Goal: Information Seeking & Learning: Learn about a topic

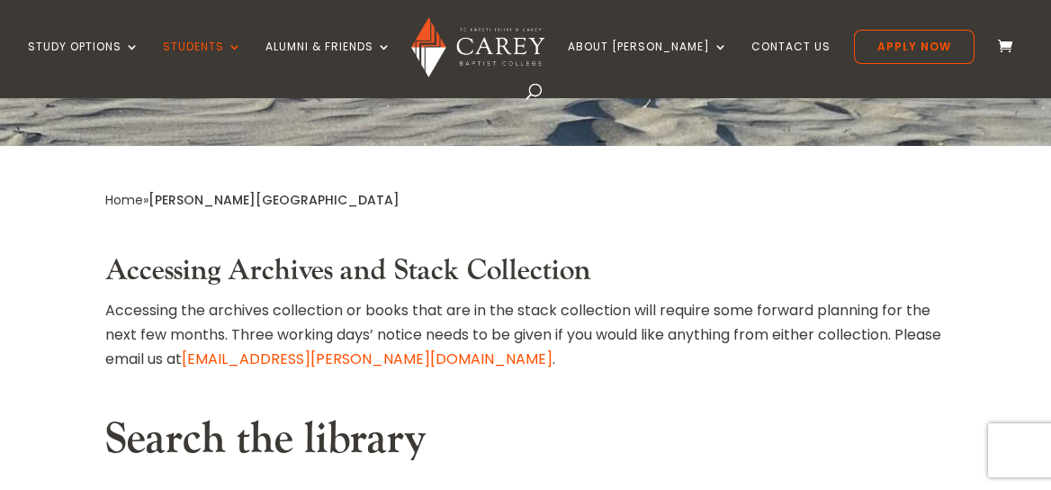
scroll to position [539, 0]
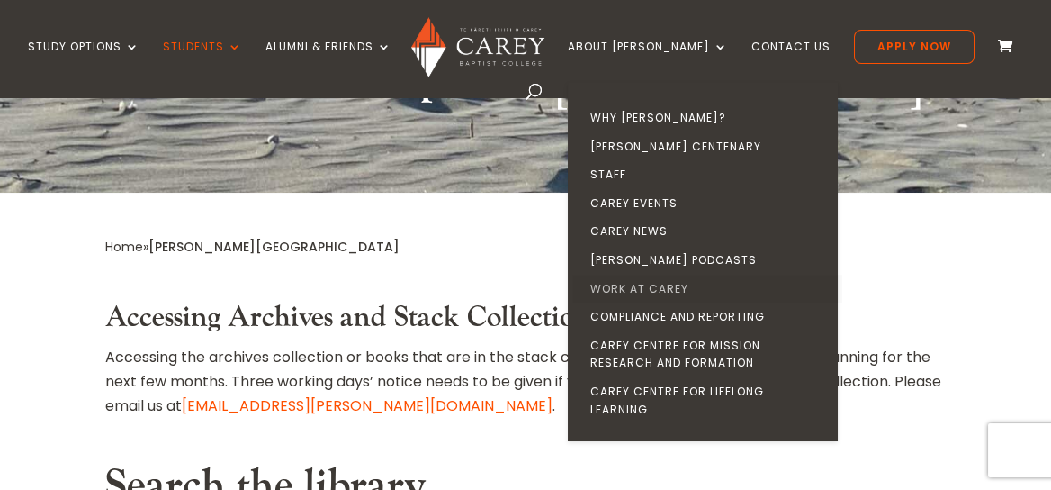
click at [651, 285] on link "Work at Carey" at bounding box center [707, 288] width 270 height 29
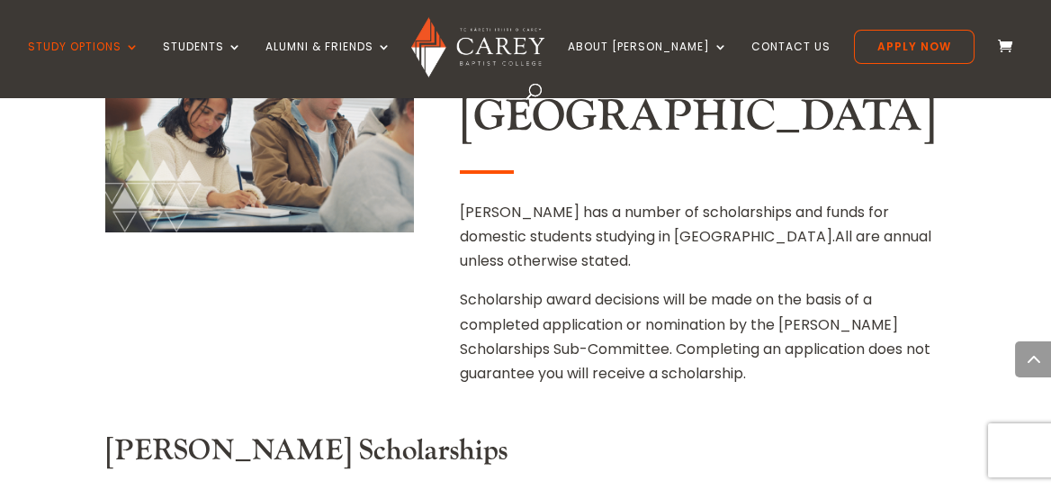
scroll to position [809, 0]
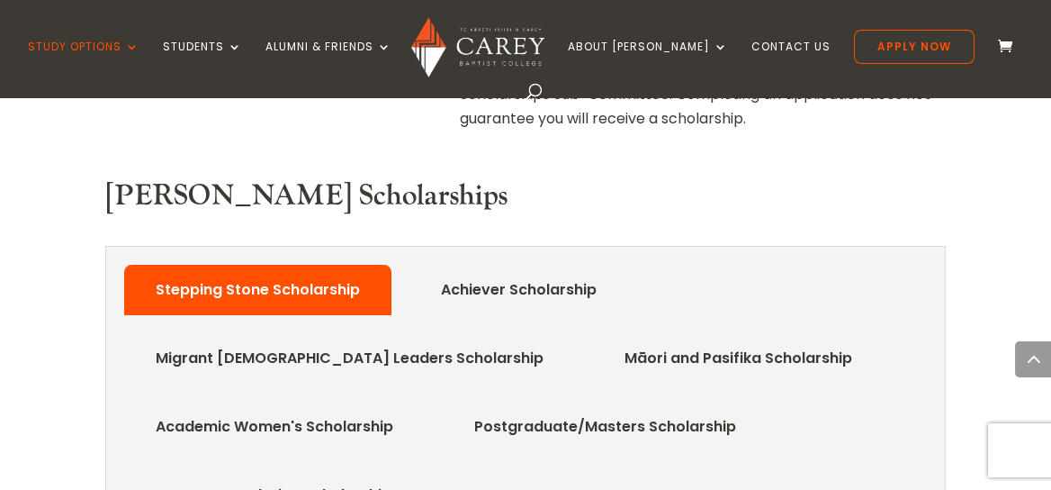
click at [524, 272] on link "Achiever Scholarship" at bounding box center [519, 290] width 210 height 36
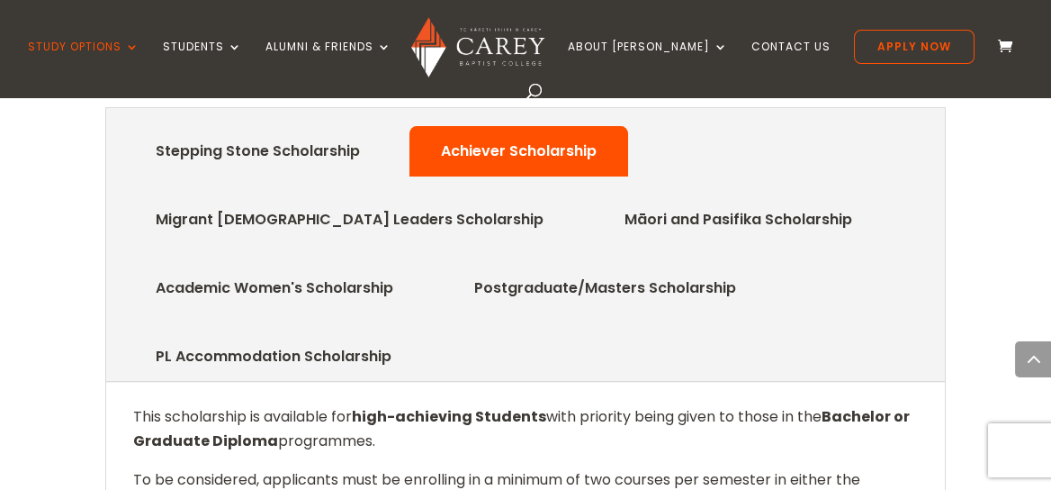
scroll to position [900, 0]
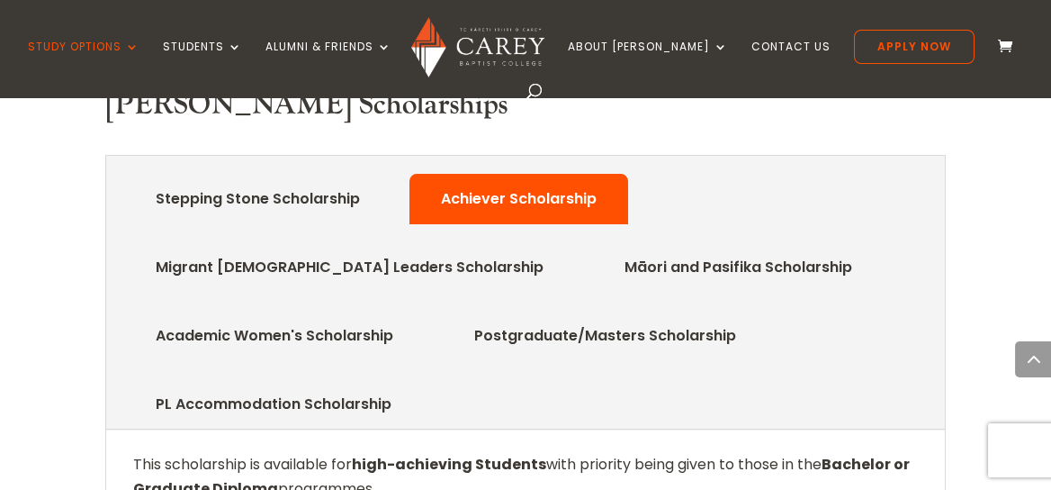
click at [373, 318] on link "Academic Women's Scholarship" at bounding box center [275, 336] width 292 height 36
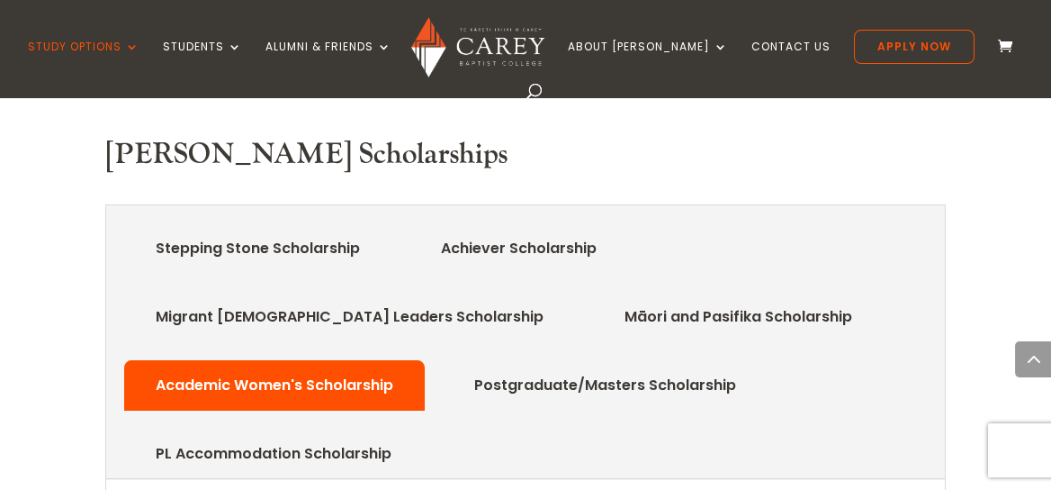
scroll to position [809, 0]
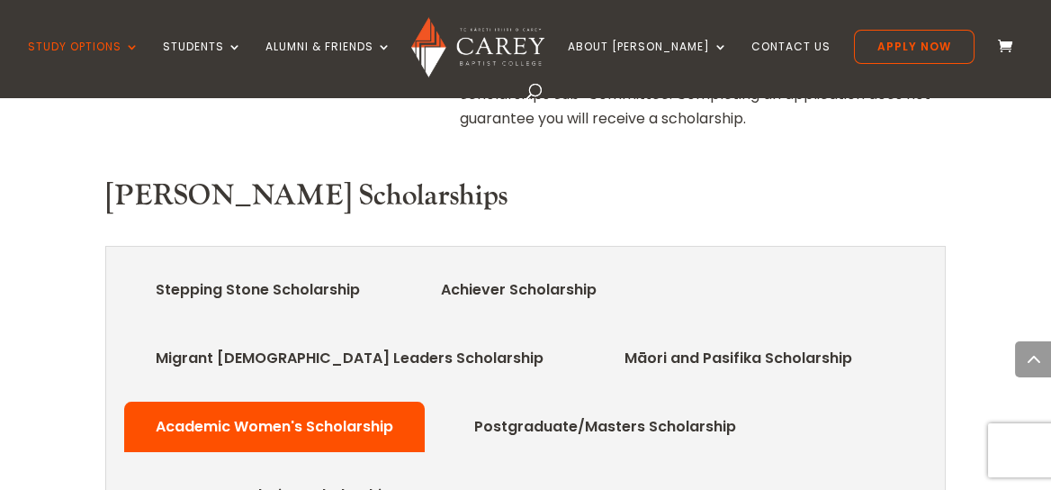
click at [565, 272] on link "Achiever Scholarship" at bounding box center [519, 290] width 210 height 36
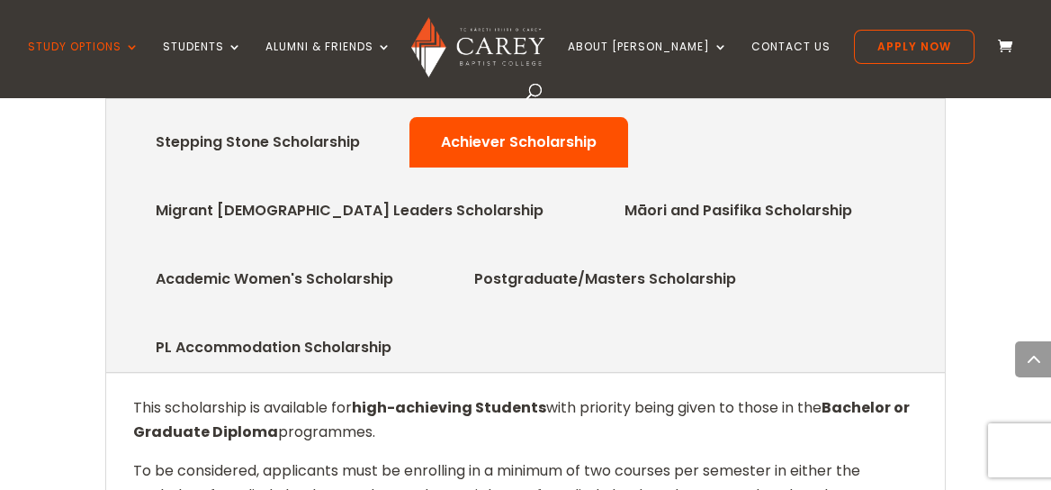
scroll to position [900, 0]
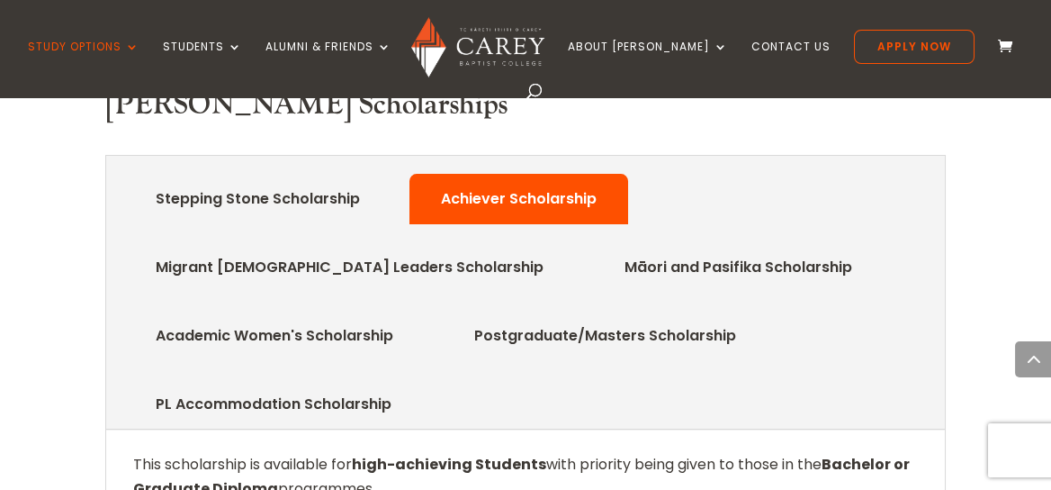
click at [317, 181] on link "Stepping Stone Scholarship" at bounding box center [258, 199] width 258 height 36
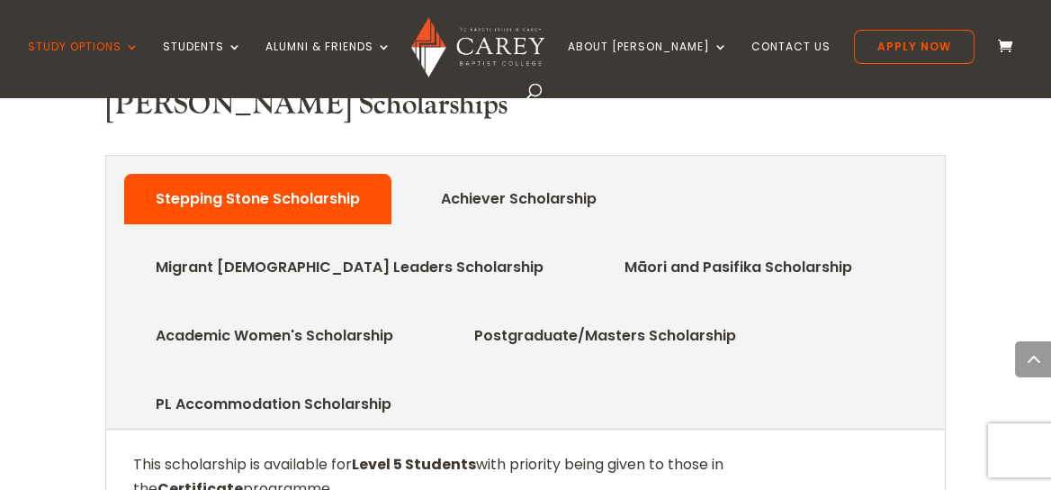
click at [535, 181] on link "Achiever Scholarship" at bounding box center [519, 199] width 210 height 36
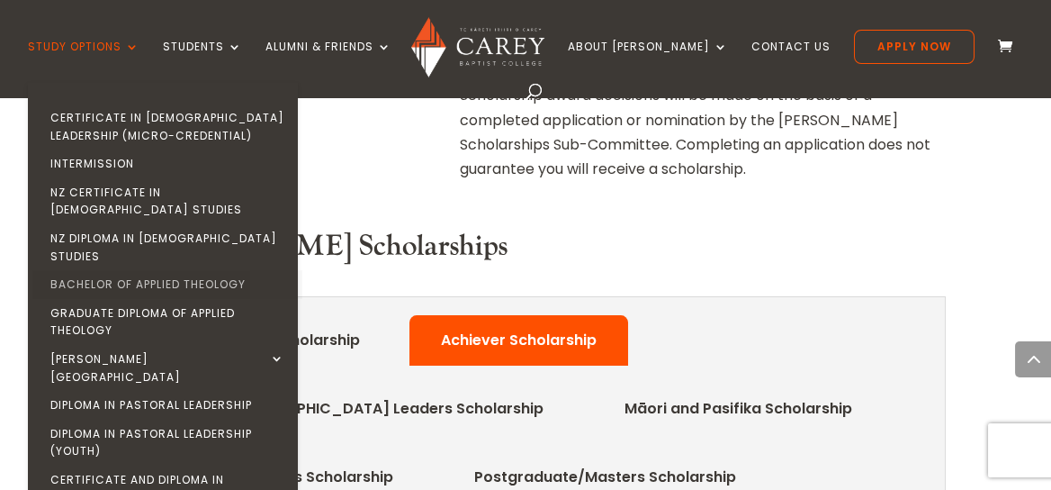
scroll to position [720, 0]
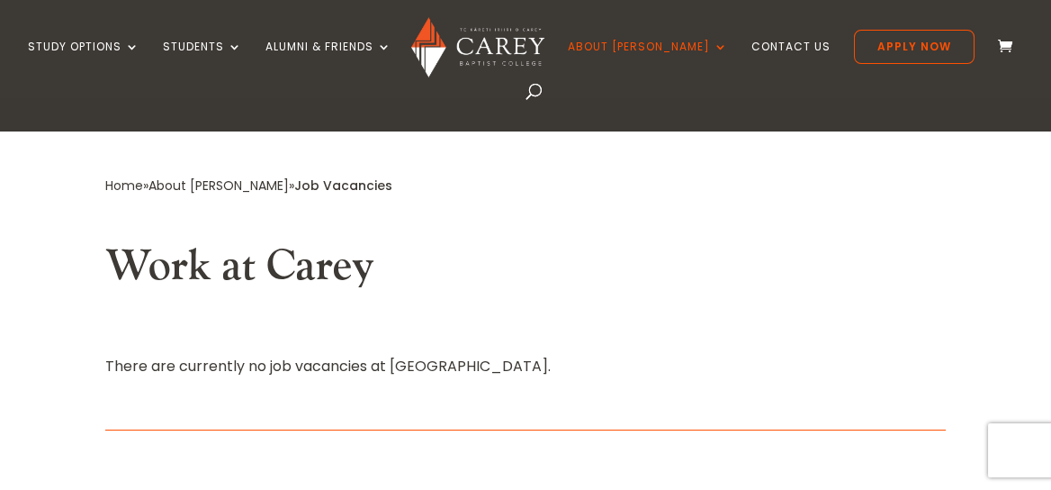
scroll to position [449, 0]
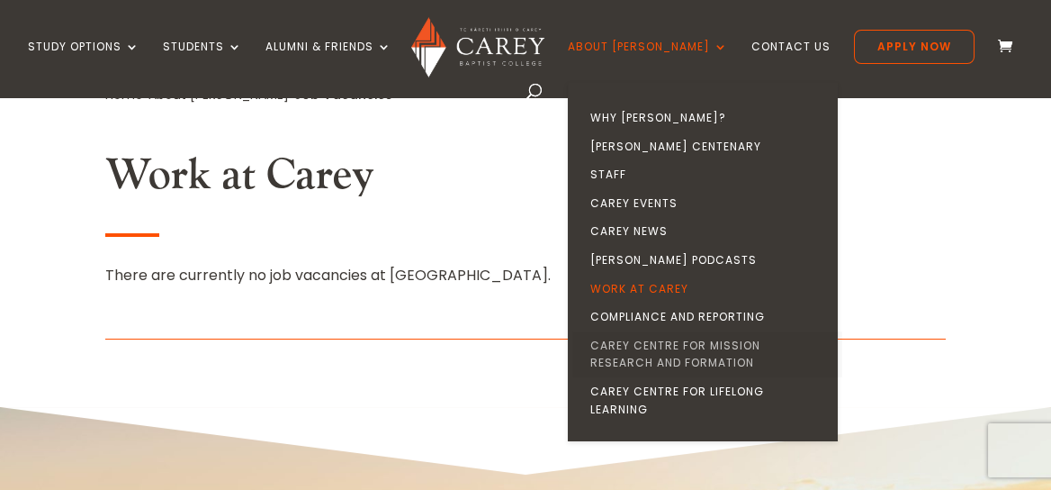
click at [740, 341] on link "Carey Centre for Mission Research and Formation" at bounding box center [707, 354] width 270 height 46
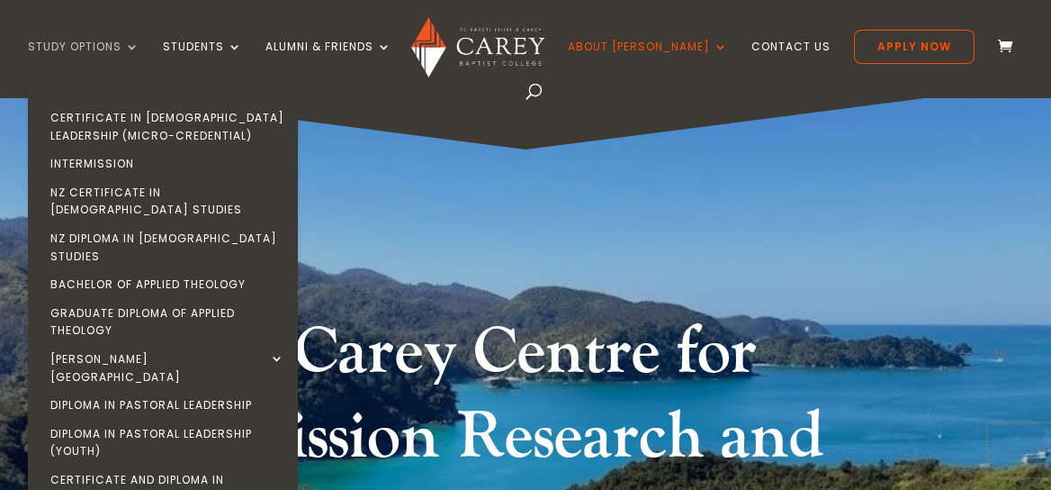
click at [116, 43] on link "Study Options" at bounding box center [84, 61] width 112 height 42
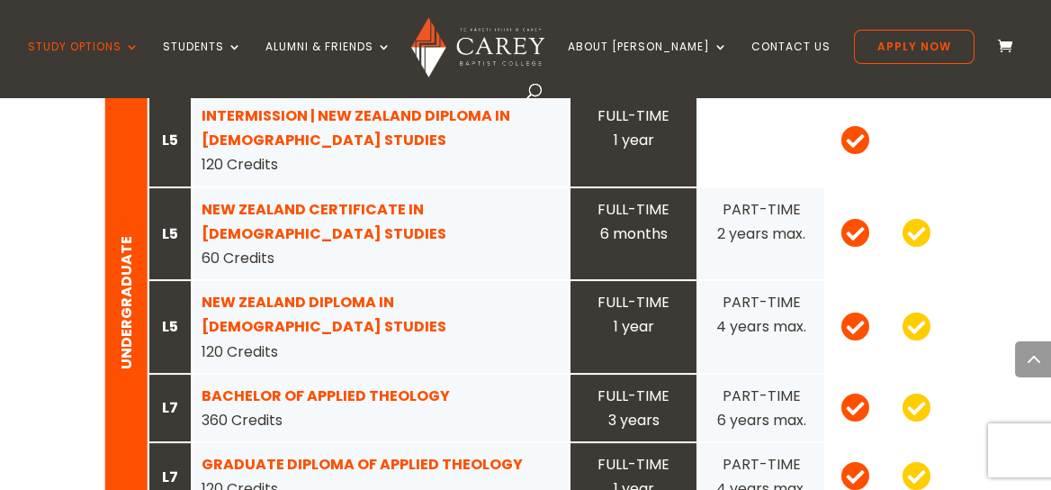
scroll to position [1980, 0]
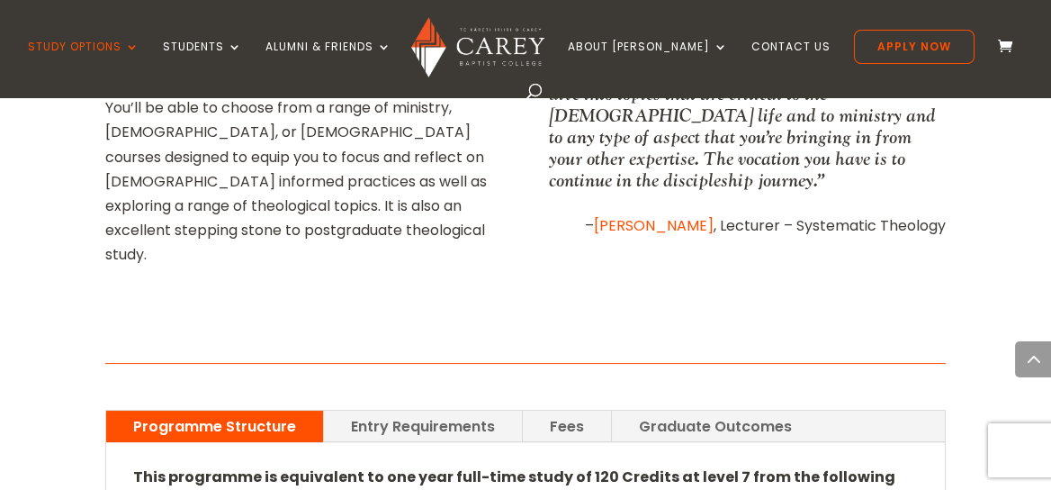
scroll to position [1170, 0]
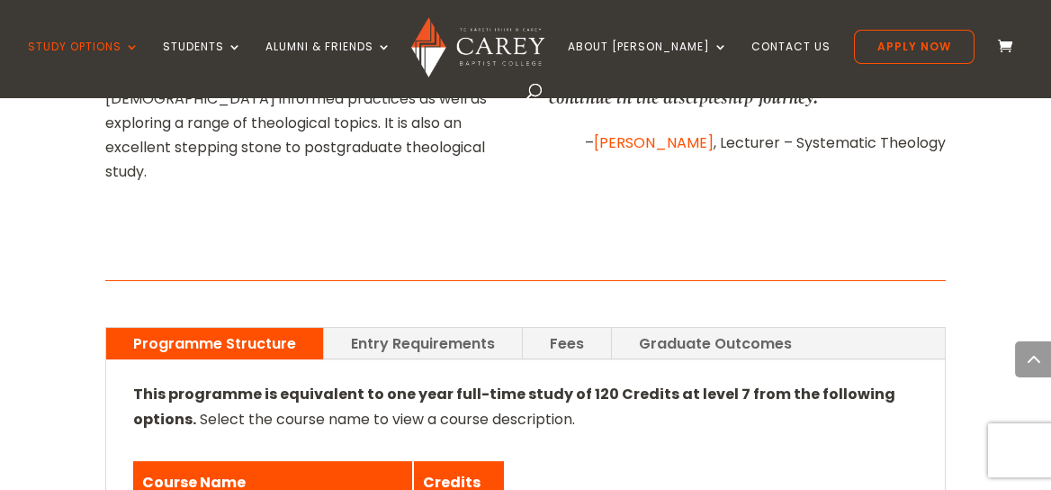
click at [555, 328] on link "Fees" at bounding box center [567, 343] width 88 height 31
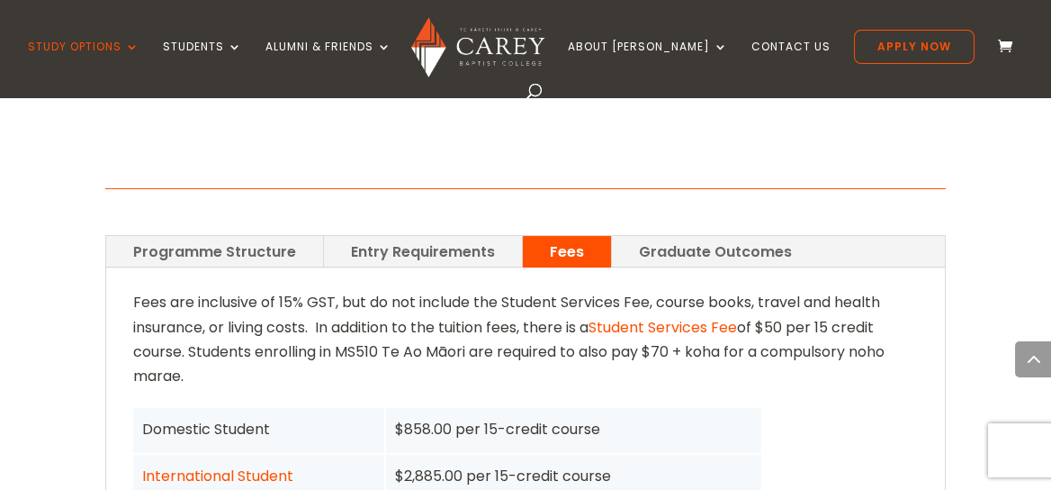
scroll to position [1259, 0]
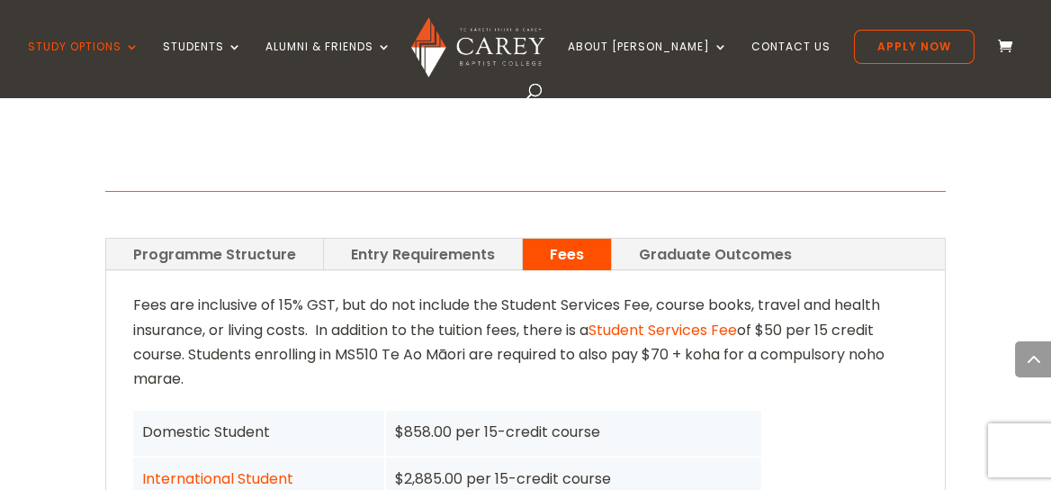
click at [730, 238] on link "Graduate Outcomes" at bounding box center [715, 253] width 207 height 31
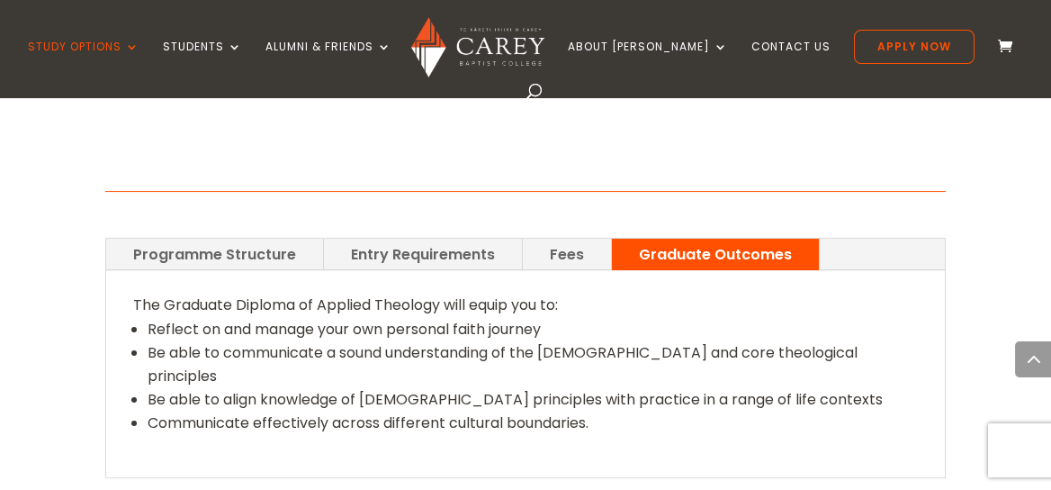
click at [571, 238] on link "Fees" at bounding box center [567, 253] width 88 height 31
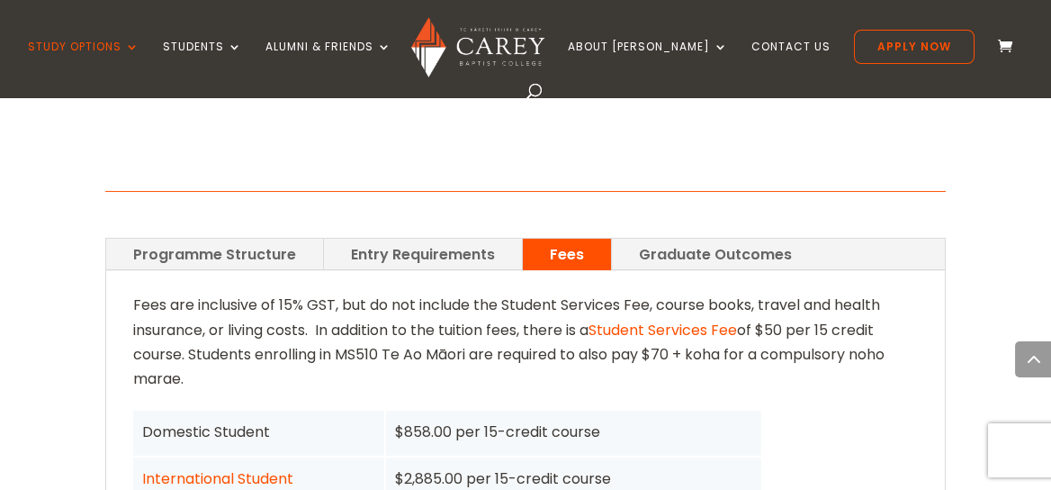
click at [227, 238] on link "Programme Structure" at bounding box center [214, 253] width 217 height 31
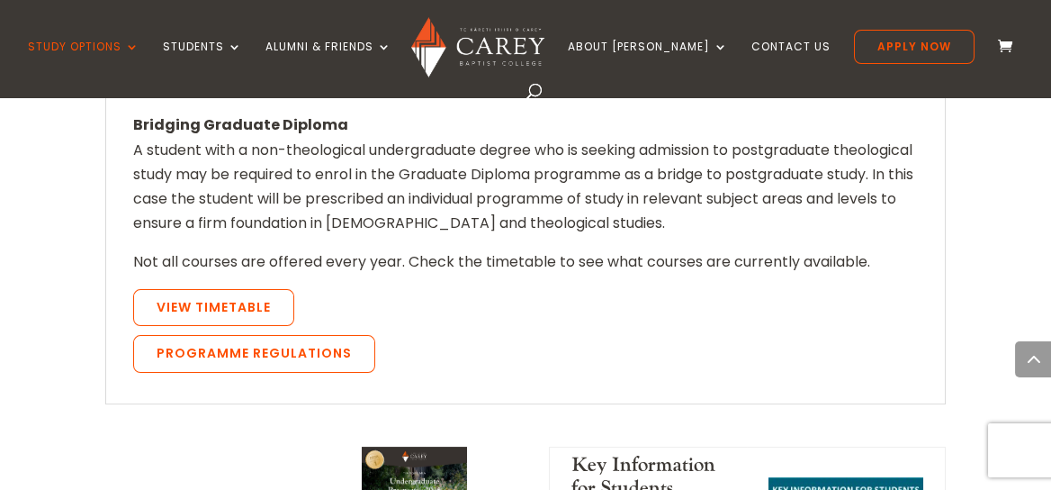
scroll to position [1890, 0]
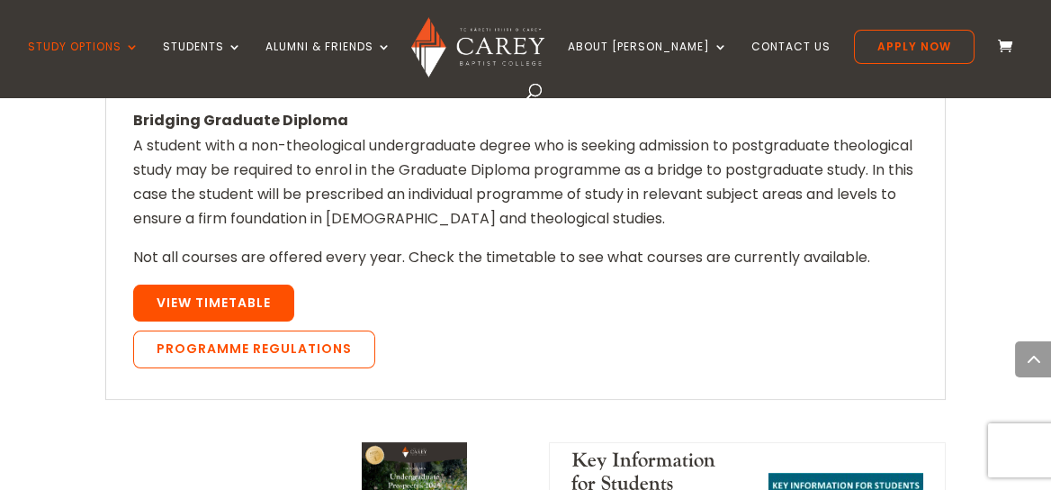
click at [198, 284] on link "View Timetable" at bounding box center [213, 303] width 161 height 38
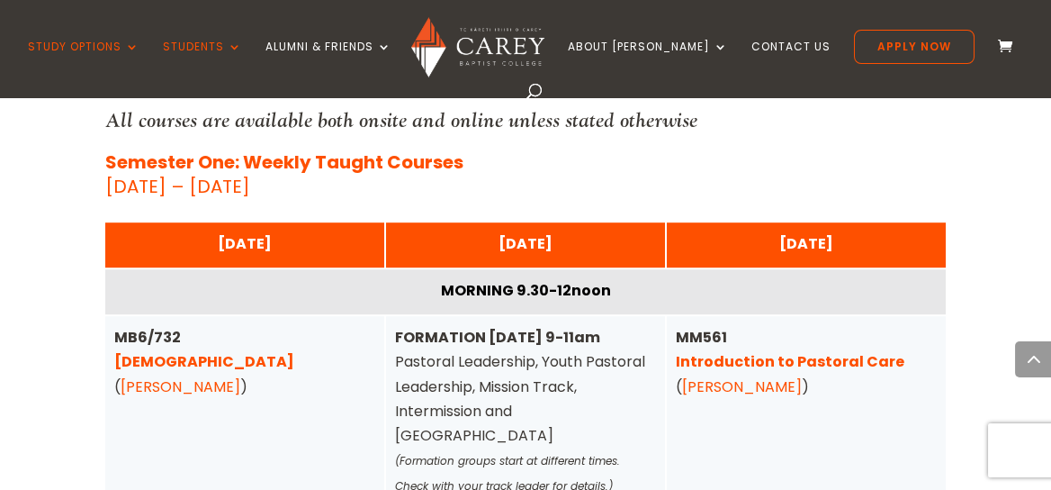
scroll to position [4464, 0]
